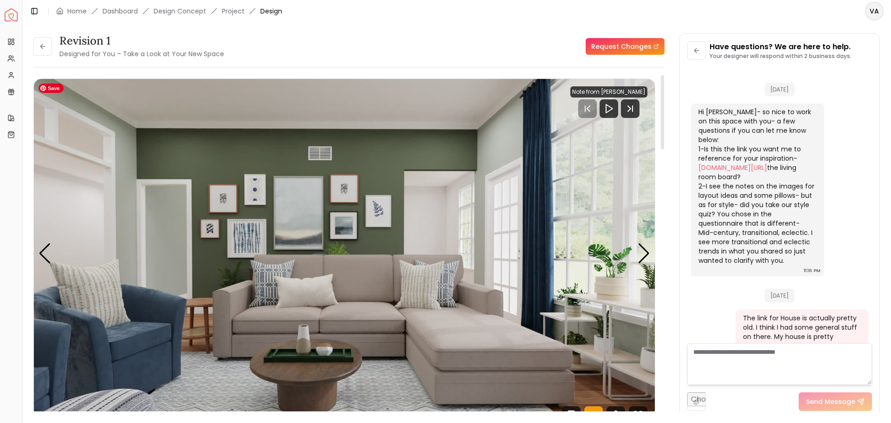
scroll to position [1534, 0]
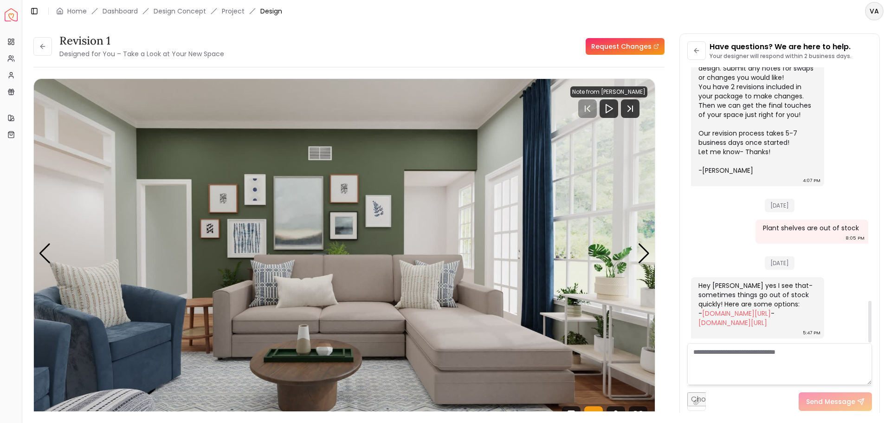
drag, startPoint x: 870, startPoint y: 327, endPoint x: 875, endPoint y: 317, distance: 11.0
click at [872, 331] on div at bounding box center [870, 322] width 3 height 42
click at [875, 199] on div "Have questions? We are here to help. Your designer will respond within 2 busine…" at bounding box center [780, 226] width 200 height 384
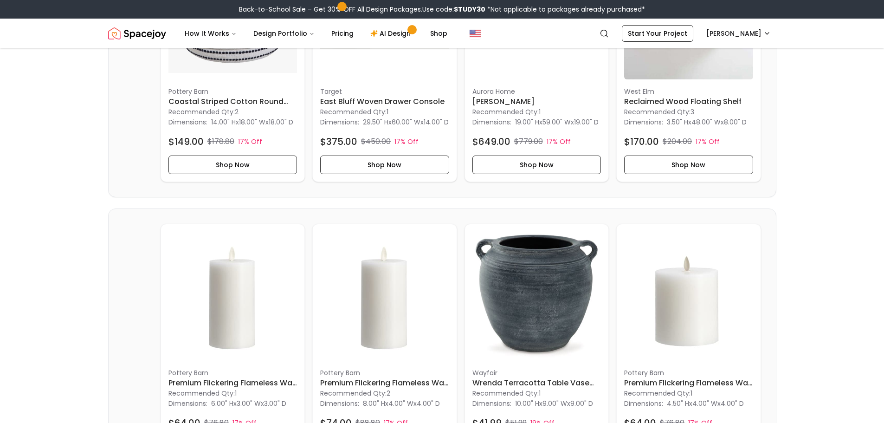
scroll to position [585, 0]
